Goal: Check status: Check status

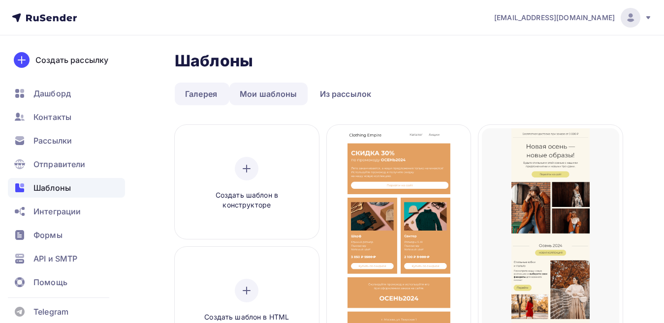
click at [191, 97] on link "Галерея" at bounding box center [201, 94] width 53 height 23
click at [244, 97] on link "Мои шаблоны" at bounding box center [268, 94] width 78 height 23
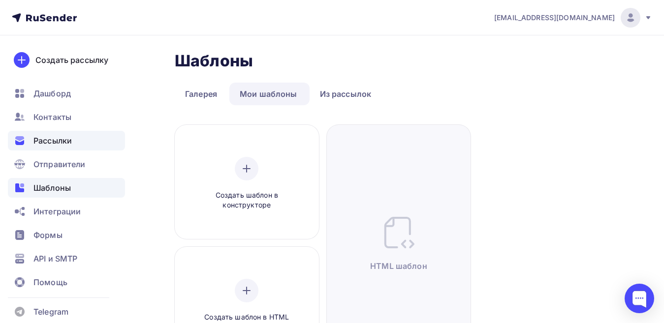
click at [65, 140] on span "Рассылки" at bounding box center [52, 141] width 38 height 12
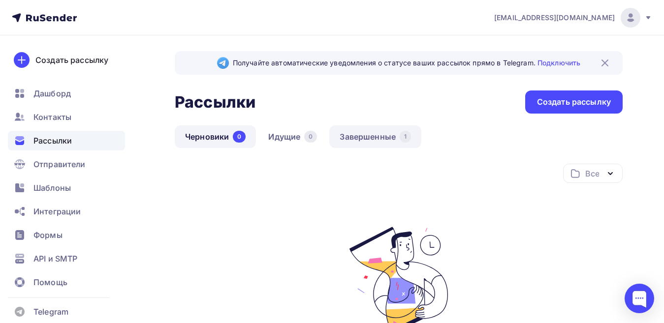
click at [375, 134] on link "Завершенные 1" at bounding box center [375, 137] width 92 height 23
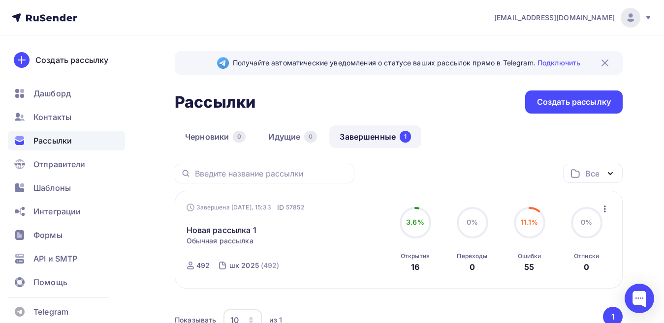
scroll to position [85, 0]
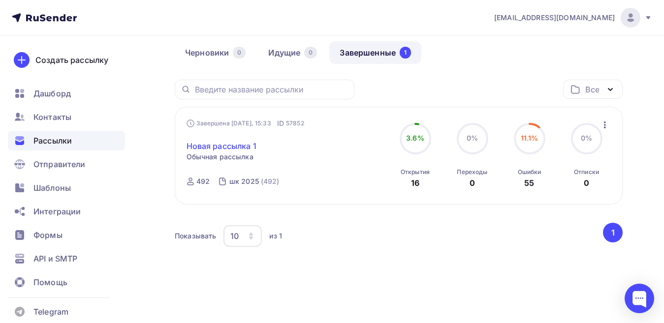
click at [243, 147] on link "Новая рассылка 1" at bounding box center [222, 146] width 70 height 12
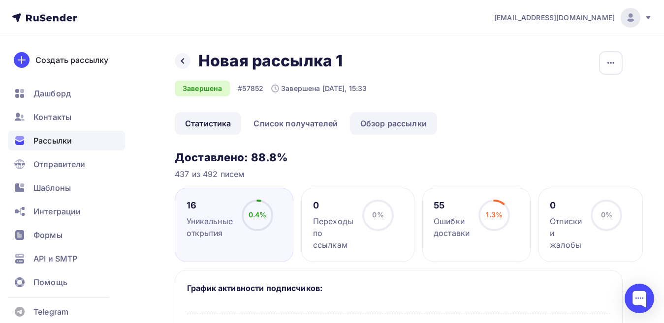
click at [385, 120] on link "Обзор рассылки" at bounding box center [393, 123] width 87 height 23
click at [377, 124] on link "Обзор рассылки" at bounding box center [393, 123] width 87 height 23
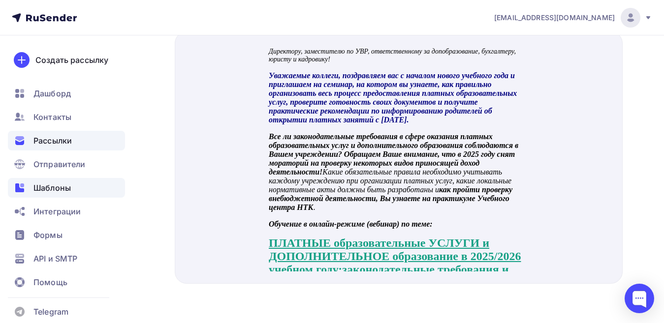
click at [39, 186] on span "Шаблоны" at bounding box center [51, 188] width 37 height 12
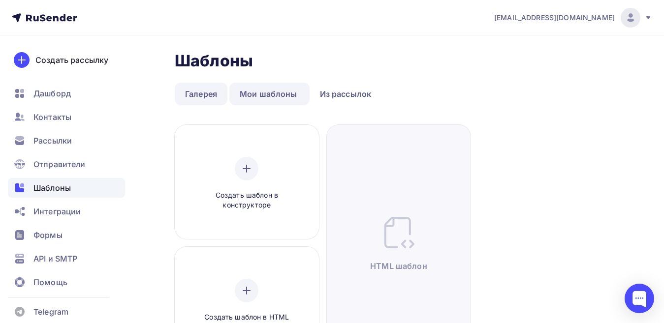
click at [209, 97] on link "Галерея" at bounding box center [201, 94] width 53 height 23
